Goal: Information Seeking & Learning: Find specific fact

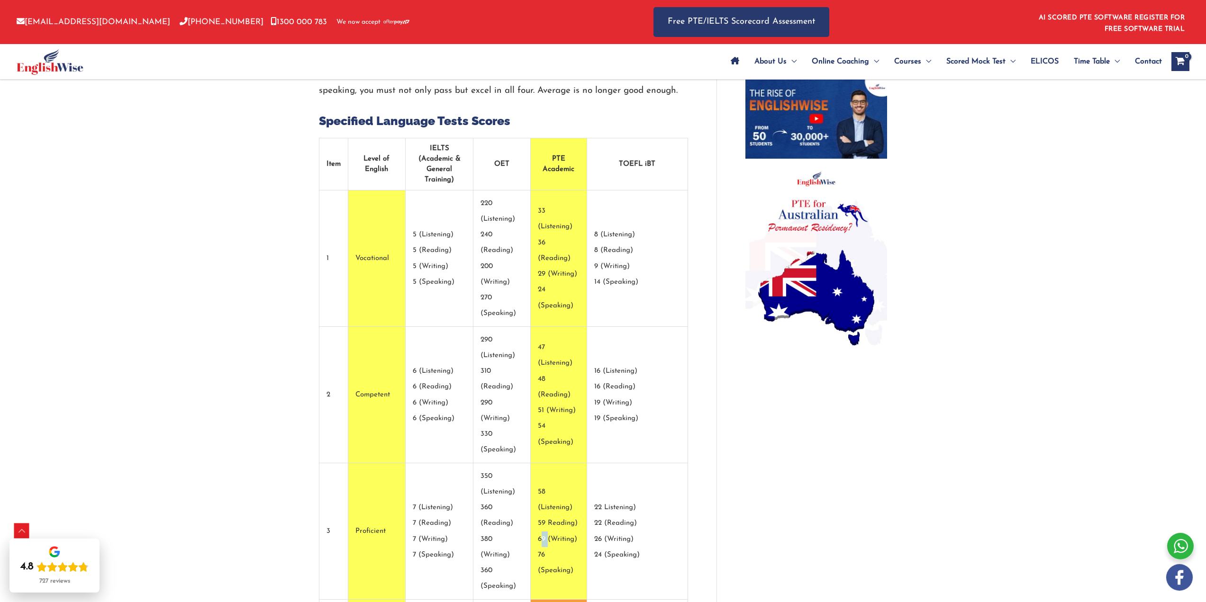
drag, startPoint x: 573, startPoint y: 372, endPoint x: 579, endPoint y: 375, distance: 7.2
click at [579, 464] on td "58 (Listening) 59 Reading) 69 (Writing) 76 (Speaking)" at bounding box center [559, 532] width 56 height 137
click at [587, 464] on td "58 (Listening) 59 Reading) 69 (Writing) 76 (Speaking)" at bounding box center [559, 532] width 56 height 137
drag, startPoint x: 573, startPoint y: 371, endPoint x: 586, endPoint y: 371, distance: 13.3
click at [586, 464] on td "58 (Listening) 59 Reading) 69 (Writing) 76 (Speaking)" at bounding box center [559, 532] width 56 height 137
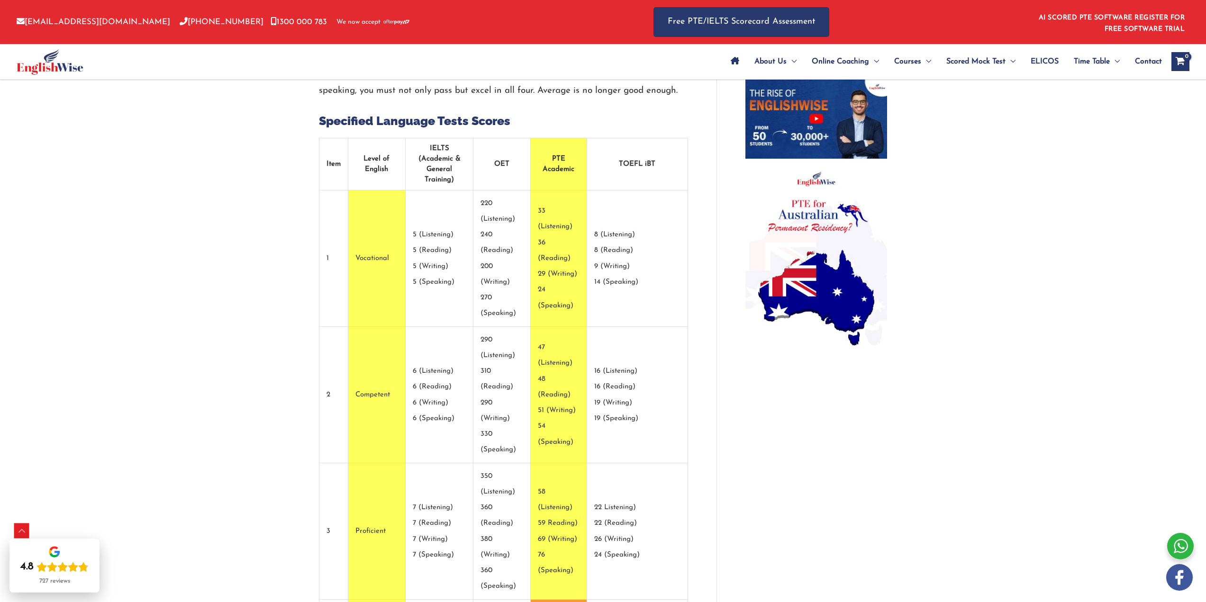
drag, startPoint x: 574, startPoint y: 443, endPoint x: 585, endPoint y: 445, distance: 11.5
click at [587, 464] on td "58 (Listening) 59 Reading) 69 (Writing) 76 (Speaking)" at bounding box center [559, 532] width 56 height 137
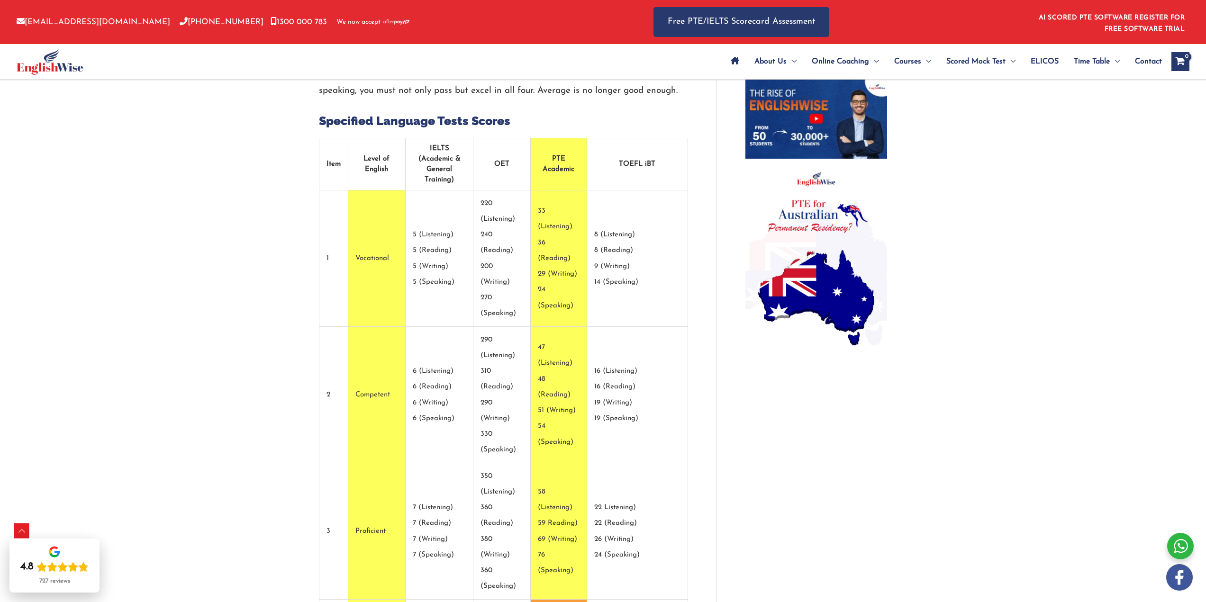
click at [577, 464] on td "58 (Listening) 59 Reading) 69 (Writing) 76 (Speaking)" at bounding box center [559, 532] width 56 height 137
click at [579, 464] on td "58 (Listening) 59 Reading) 69 (Writing) 76 (Speaking)" at bounding box center [559, 532] width 56 height 137
click at [578, 464] on td "58 (Listening) 59 Reading) 69 (Writing) 76 (Speaking)" at bounding box center [559, 532] width 56 height 137
